Goal: Information Seeking & Learning: Learn about a topic

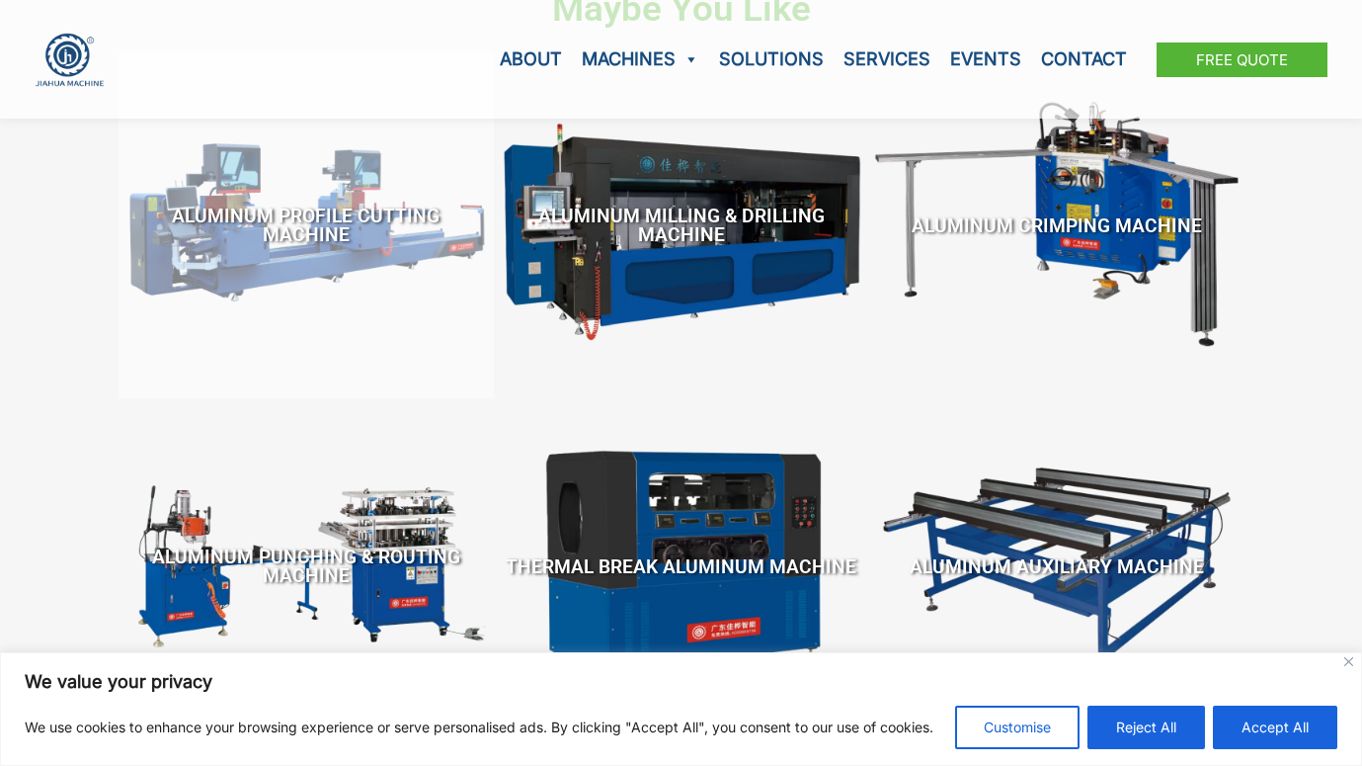
scroll to position [523, 0]
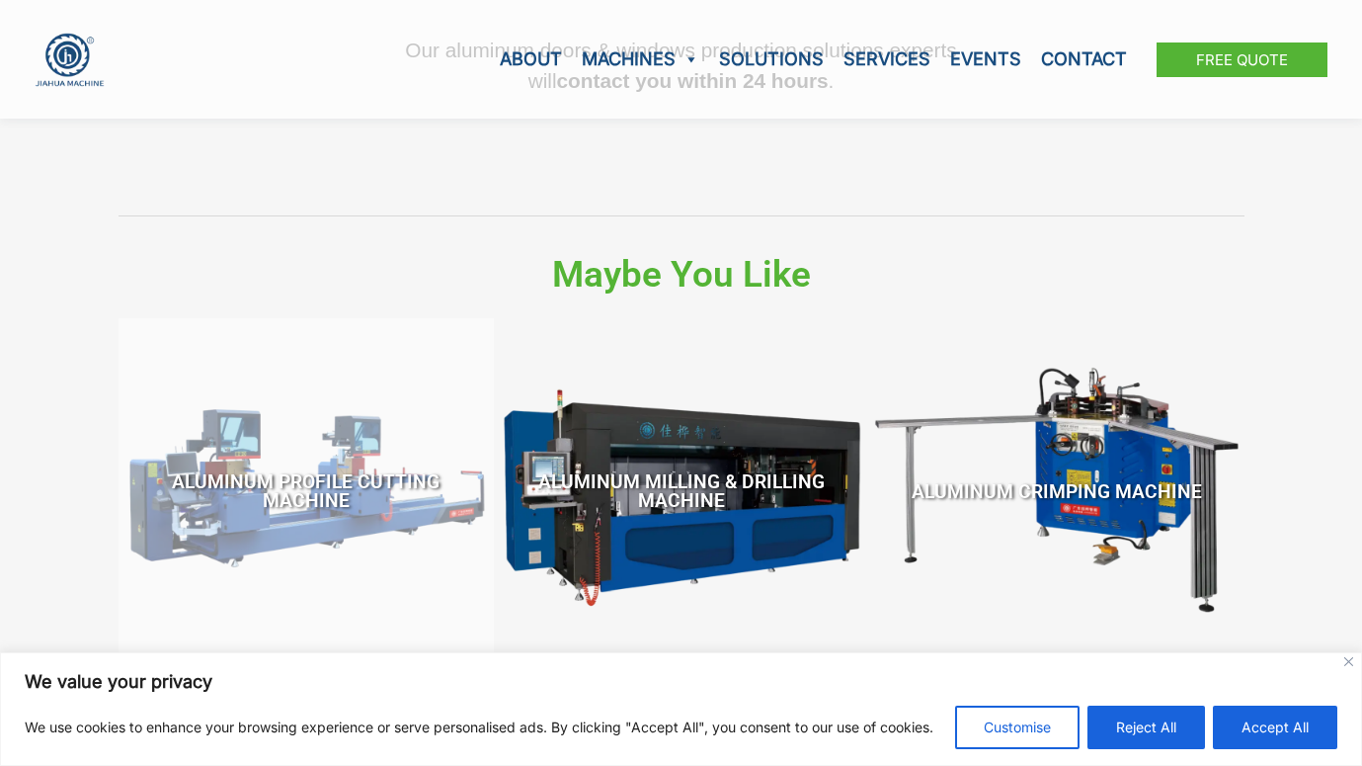
click at [268, 477] on link "Aluminum Profile Cutting Machine" at bounding box center [306, 490] width 356 height 227
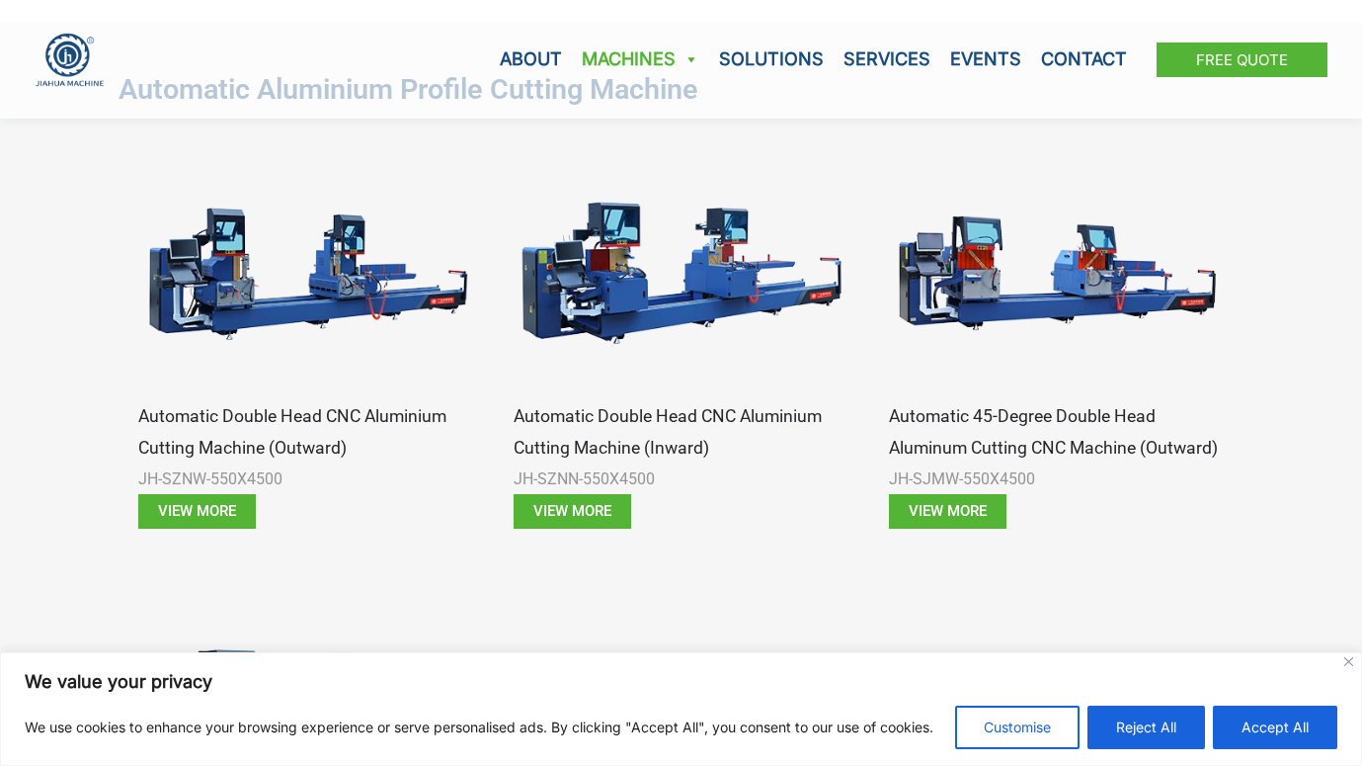
scroll to position [1239, 0]
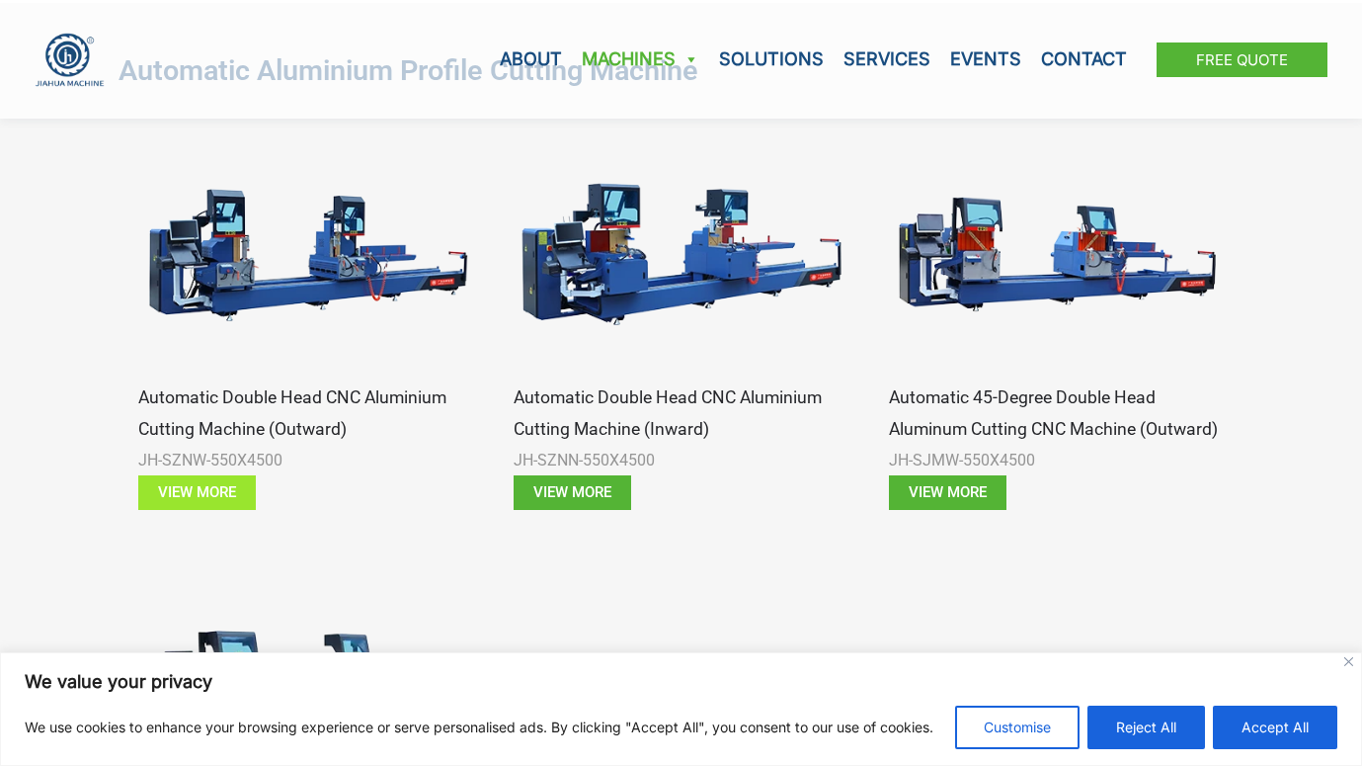
click at [206, 485] on span "View more" at bounding box center [197, 492] width 78 height 15
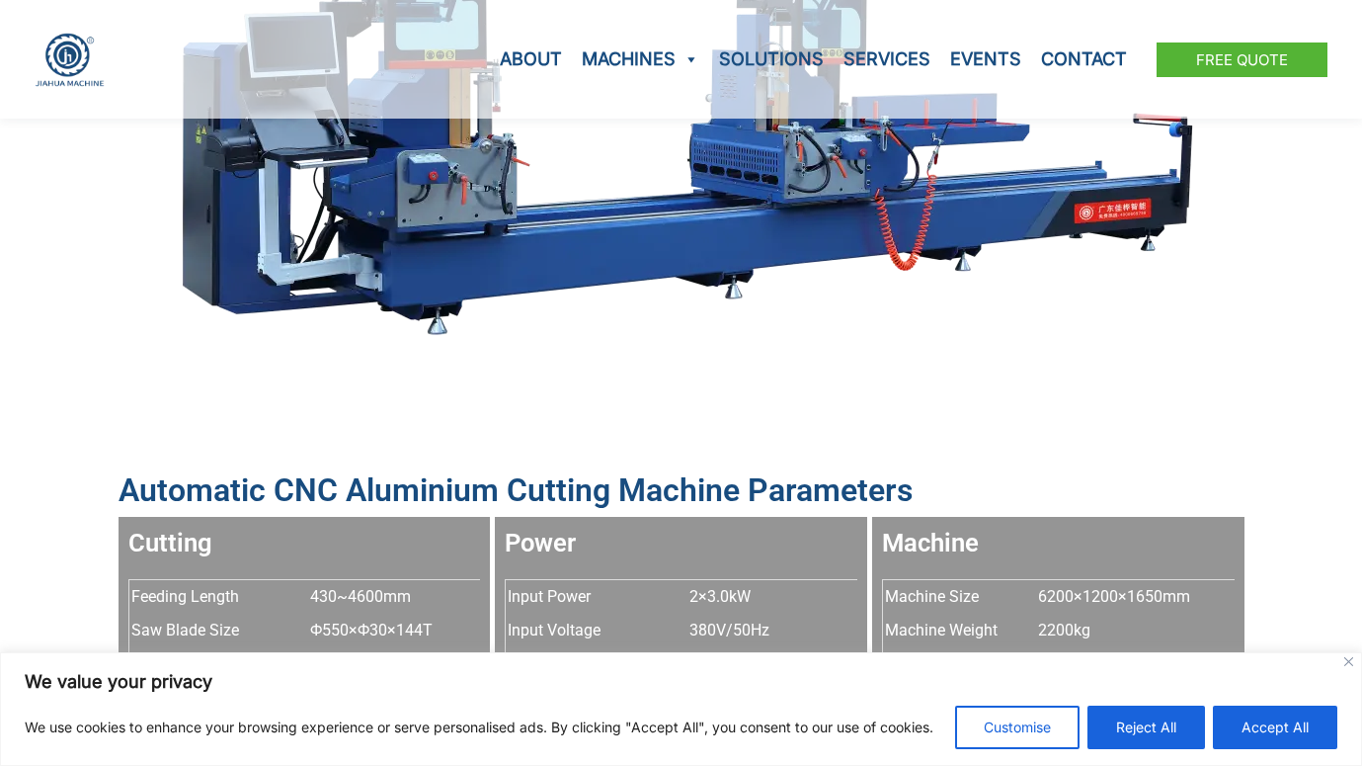
scroll to position [988, 0]
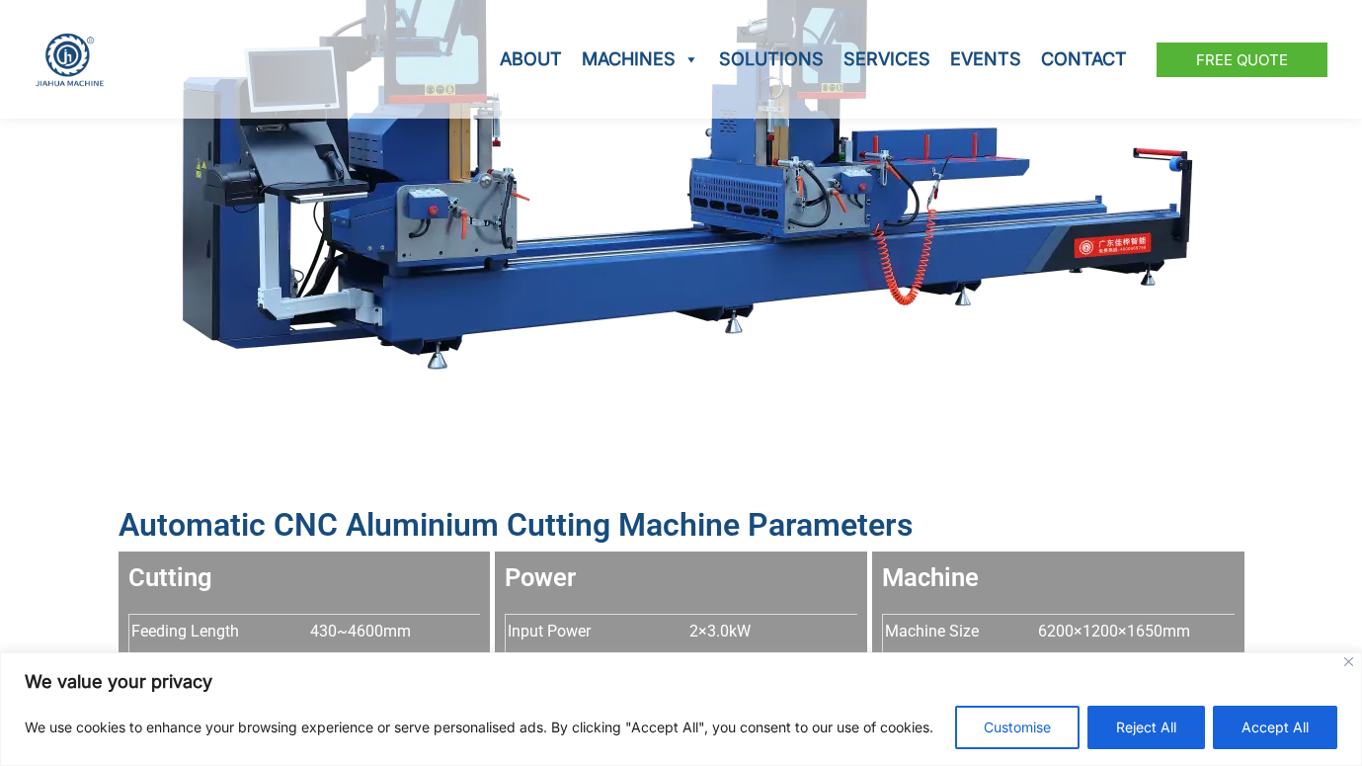
click at [1121, 256] on img at bounding box center [681, 163] width 1067 height 466
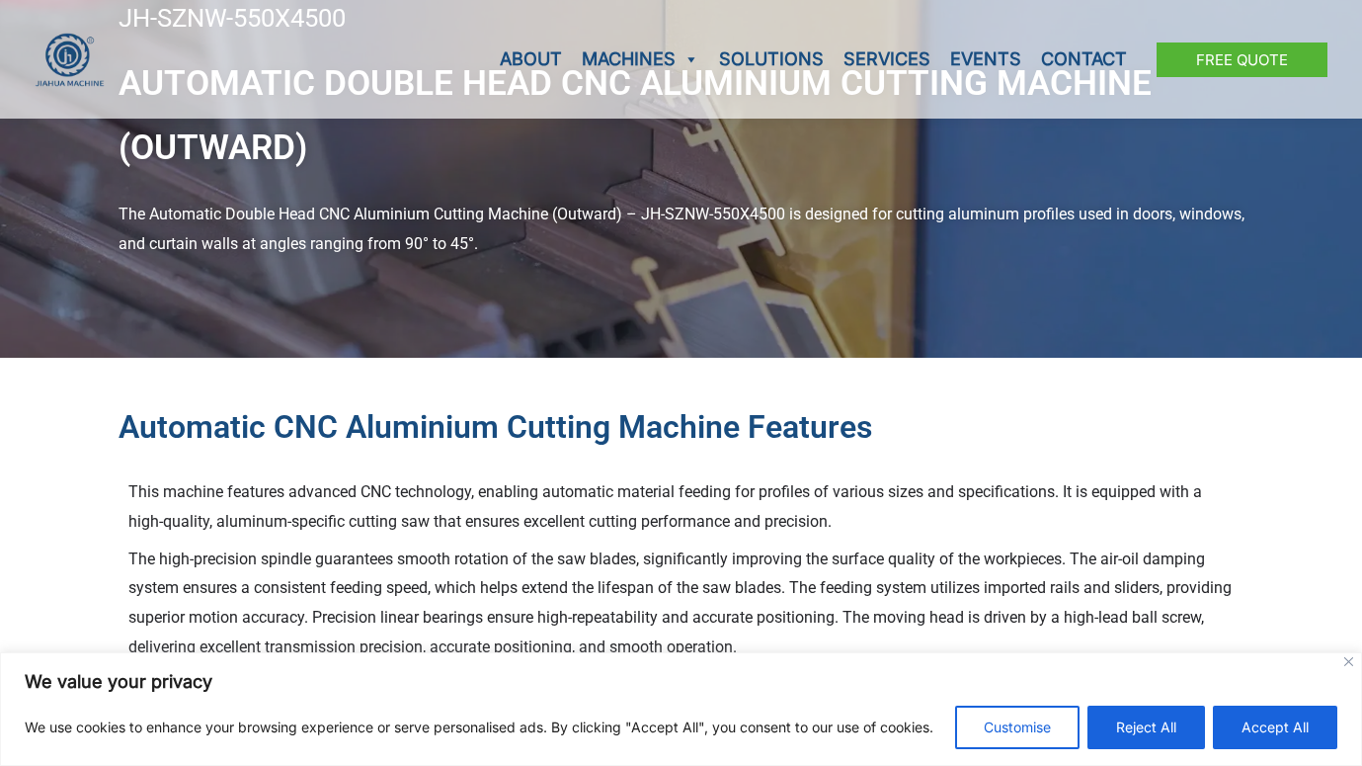
scroll to position [0, 0]
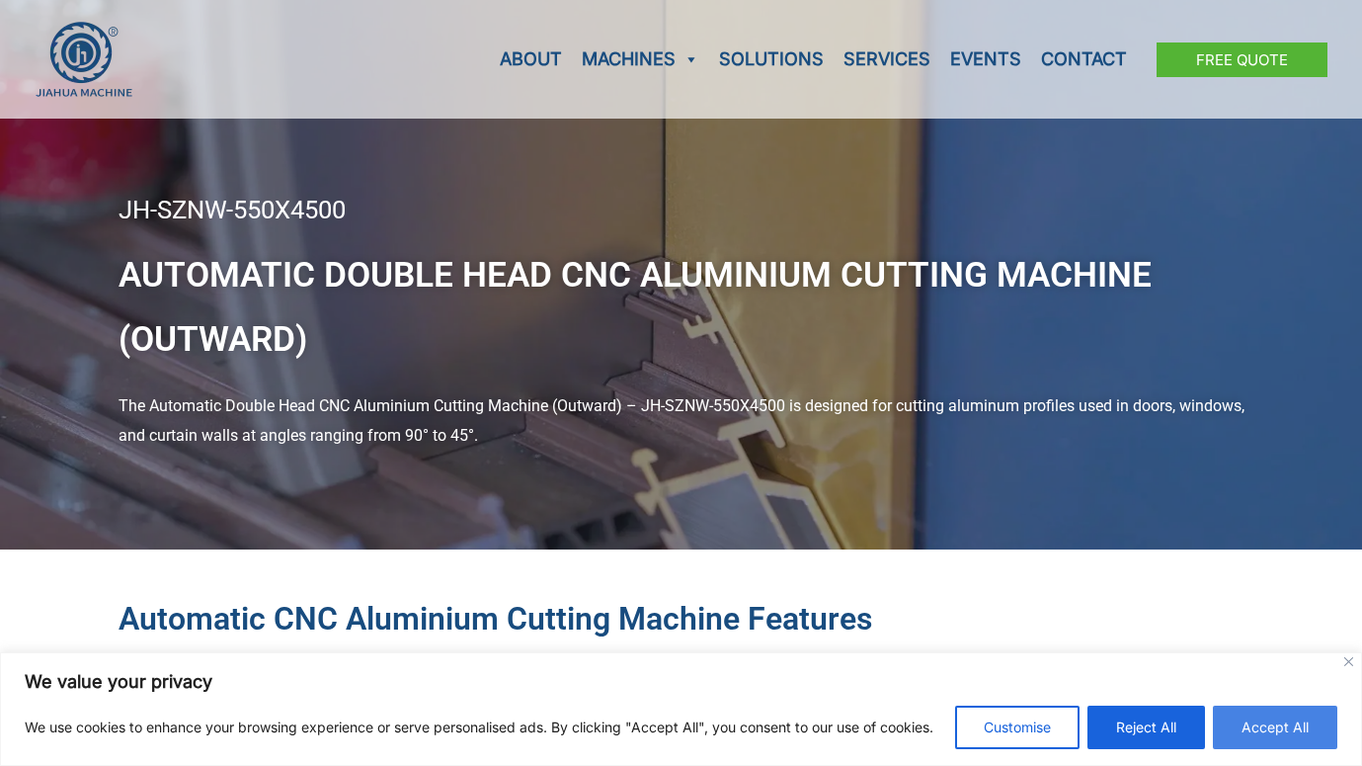
click at [1253, 732] on button "Accept All" at bounding box center [1275, 726] width 124 height 43
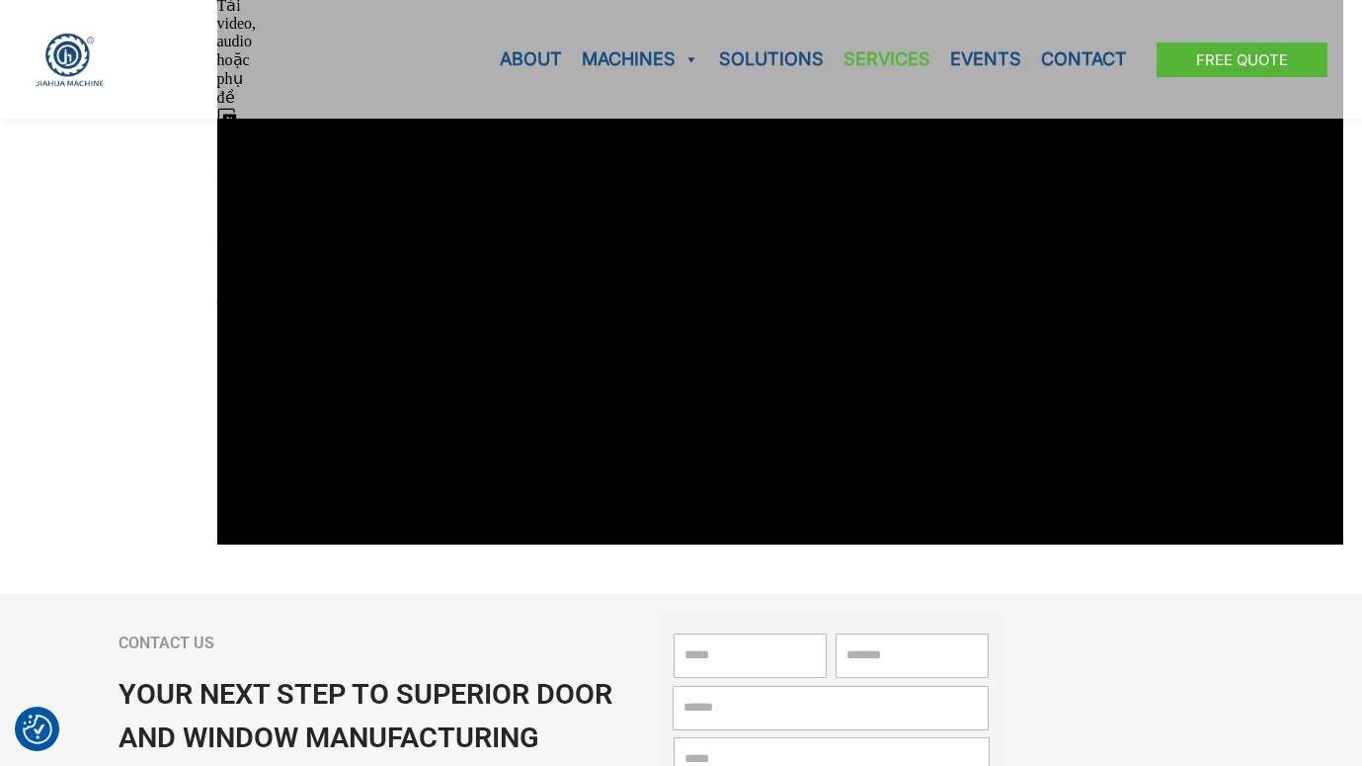
scroll to position [2518, 0]
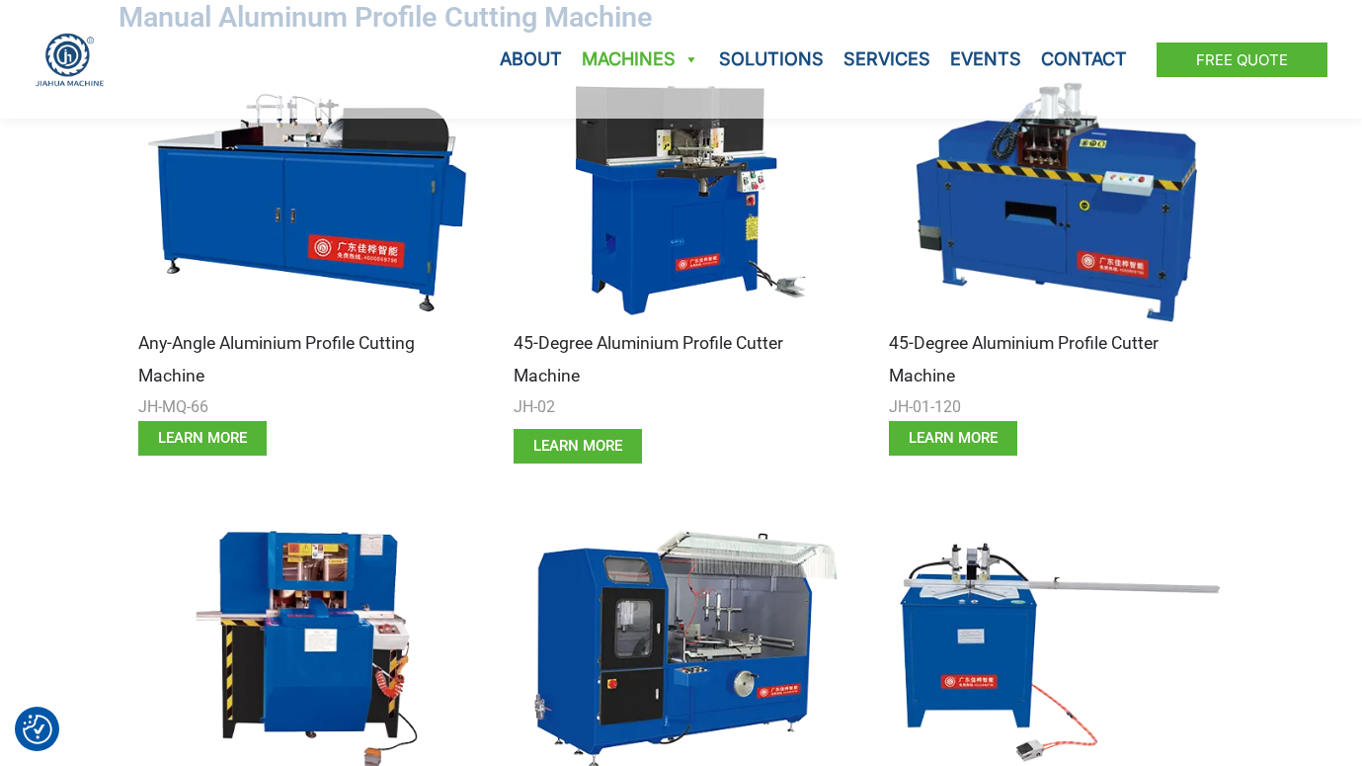
scroll to position [3808, 0]
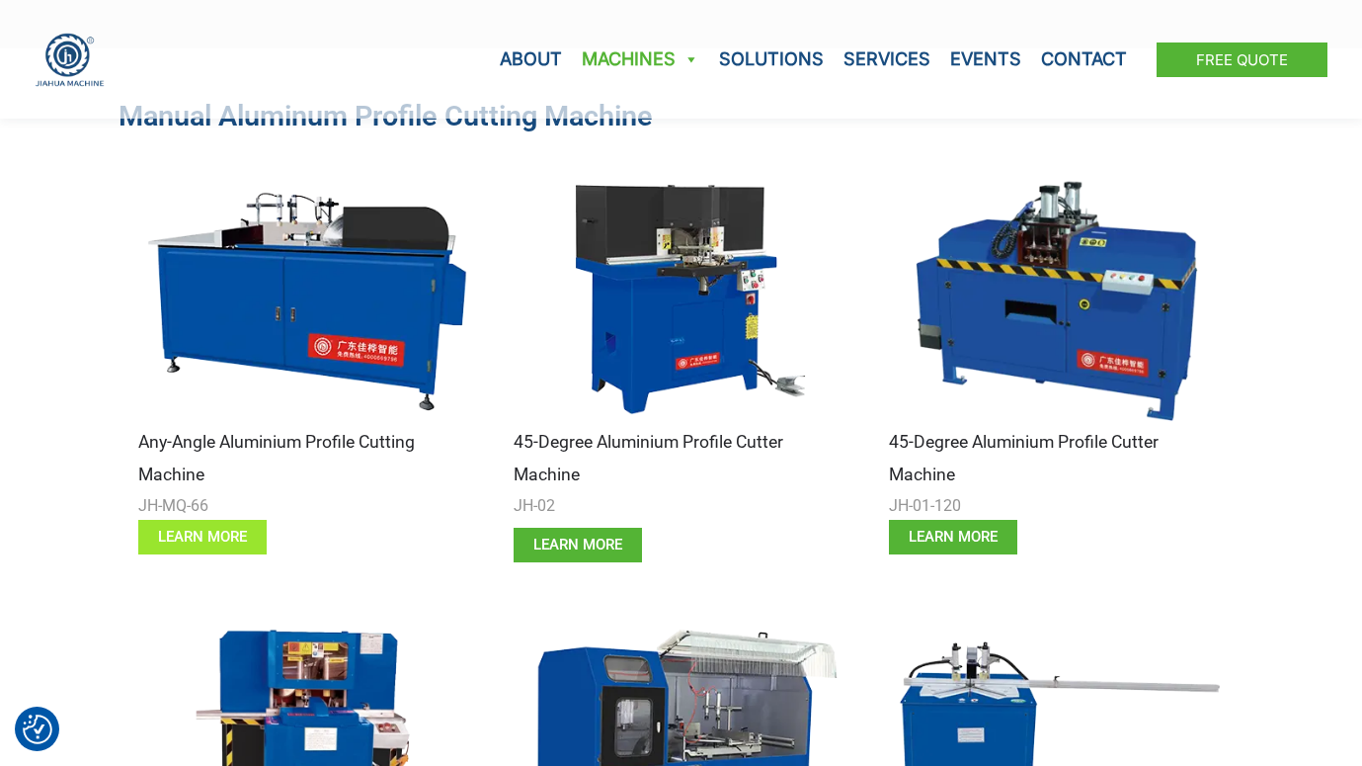
click at [185, 535] on span "learn more" at bounding box center [202, 537] width 89 height 15
